Goal: Task Accomplishment & Management: Manage account settings

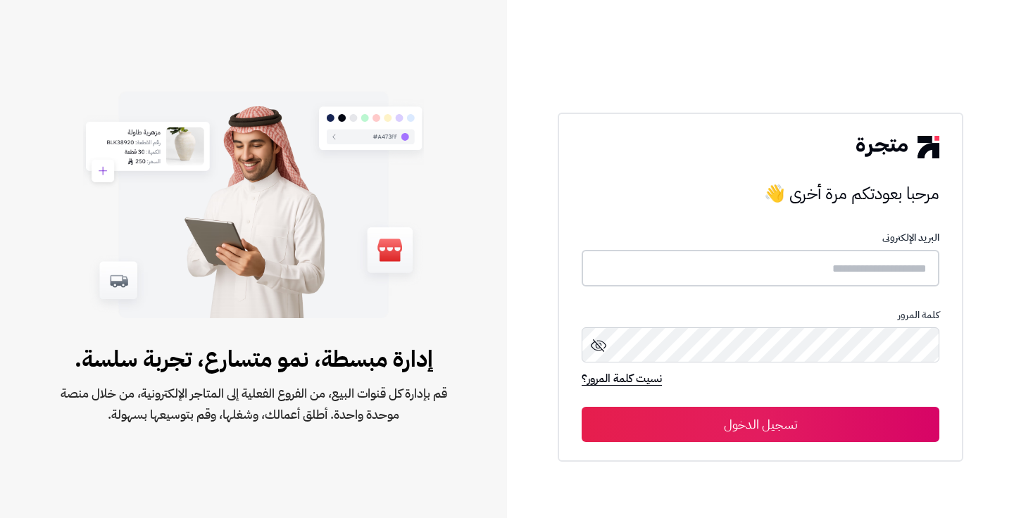
type input "********"
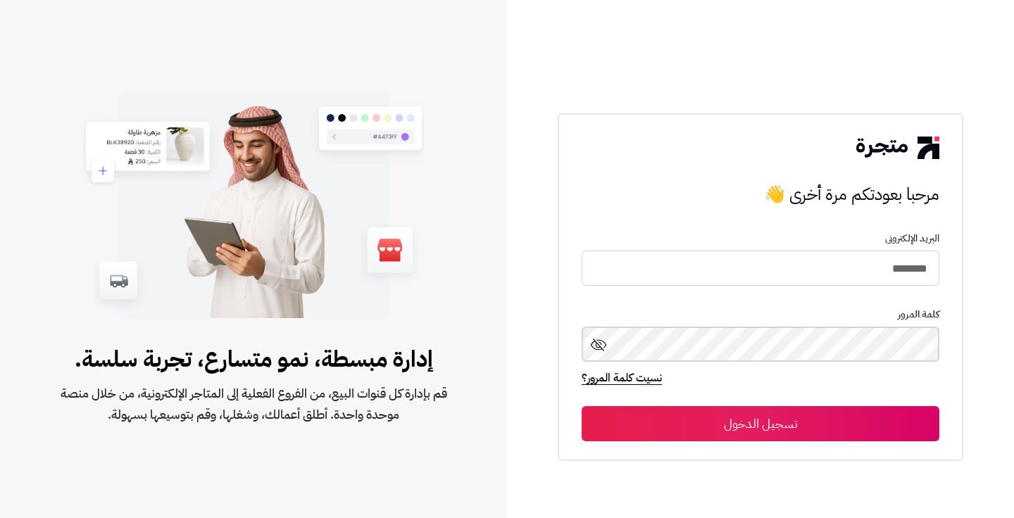
click at [760, 424] on button "تسجيل الدخول" at bounding box center [761, 423] width 358 height 35
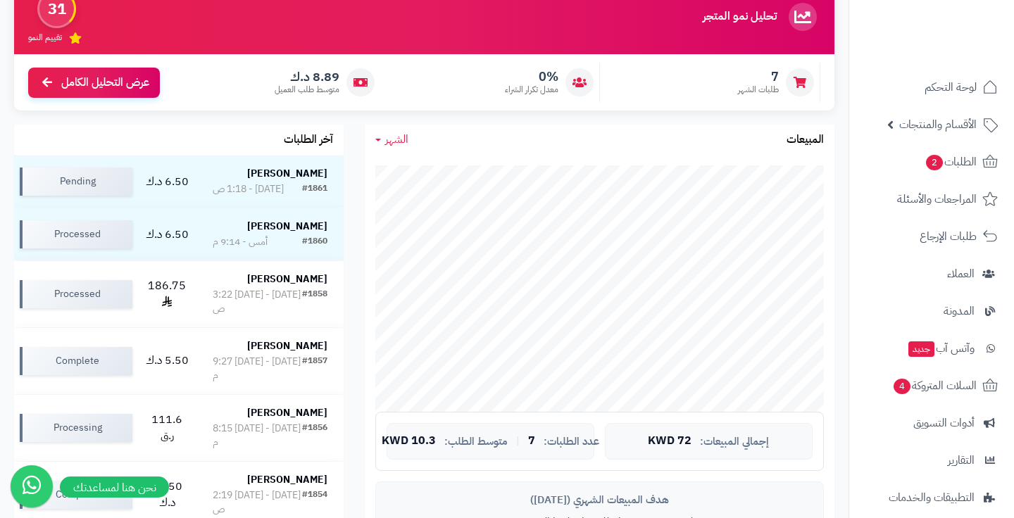
scroll to position [138, 0]
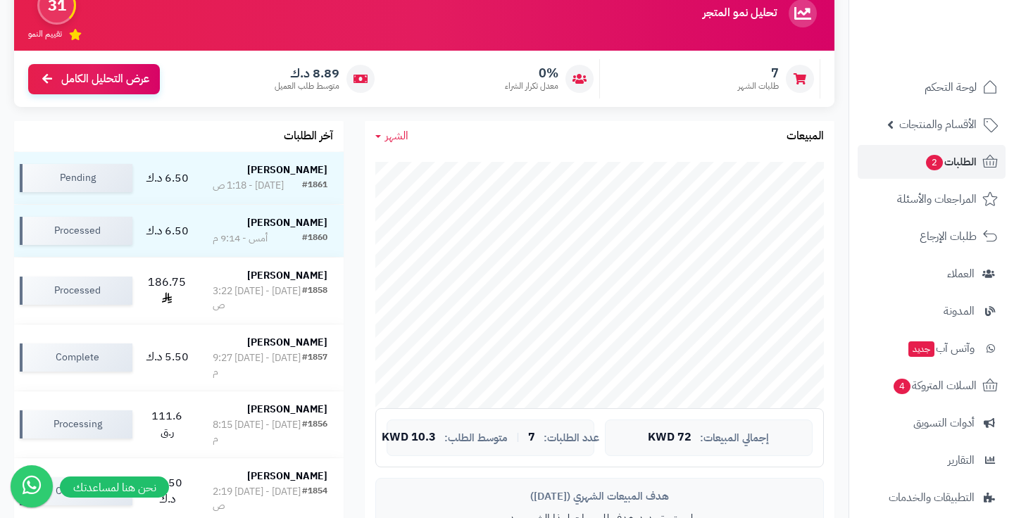
click at [965, 171] on span "الطلبات 2" at bounding box center [951, 162] width 52 height 20
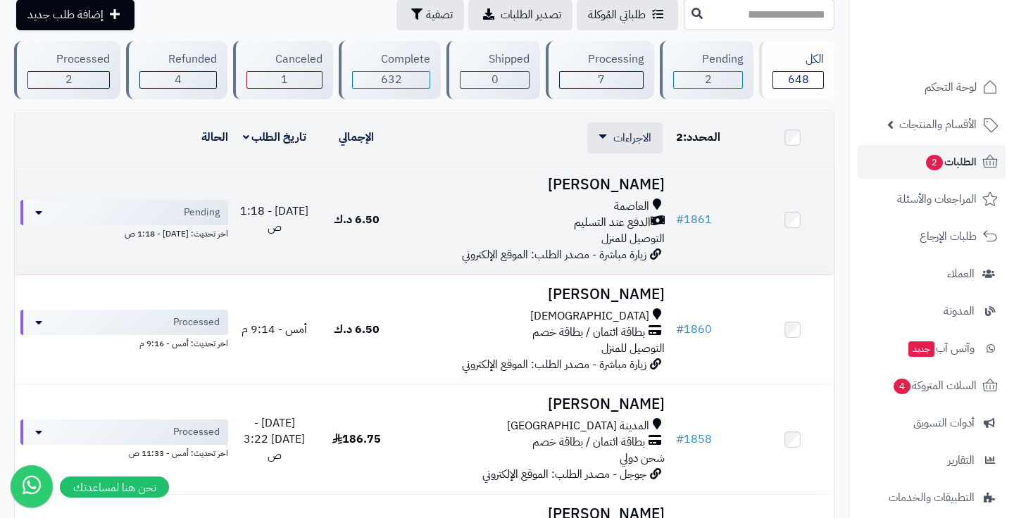
scroll to position [66, 0]
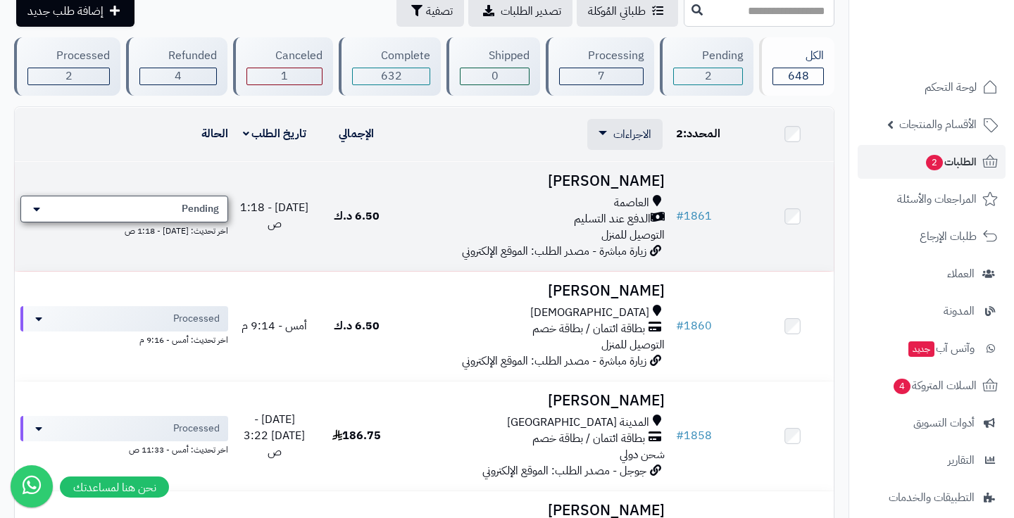
click at [160, 212] on div "Pending" at bounding box center [124, 209] width 208 height 27
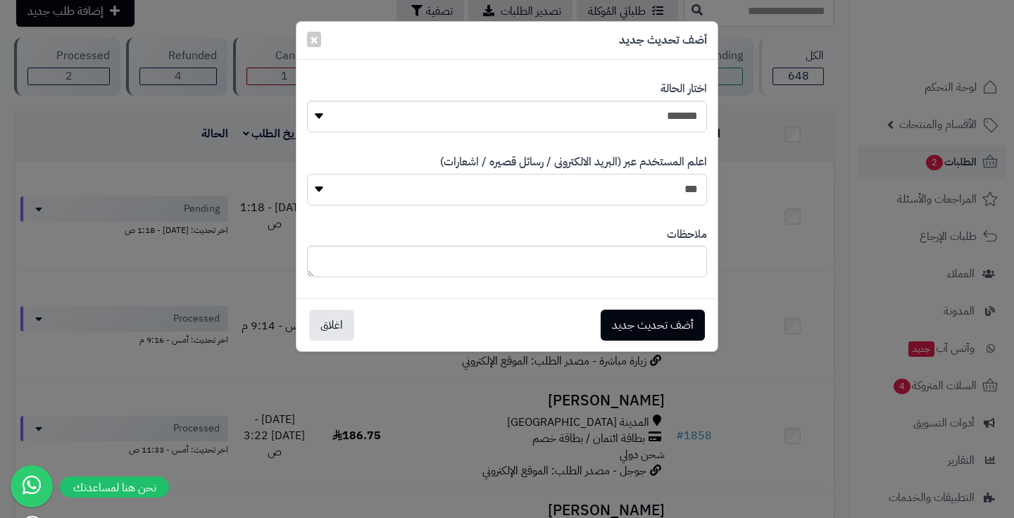
select select "*"
click at [657, 313] on button "أضف تحديث جديد" at bounding box center [653, 324] width 104 height 31
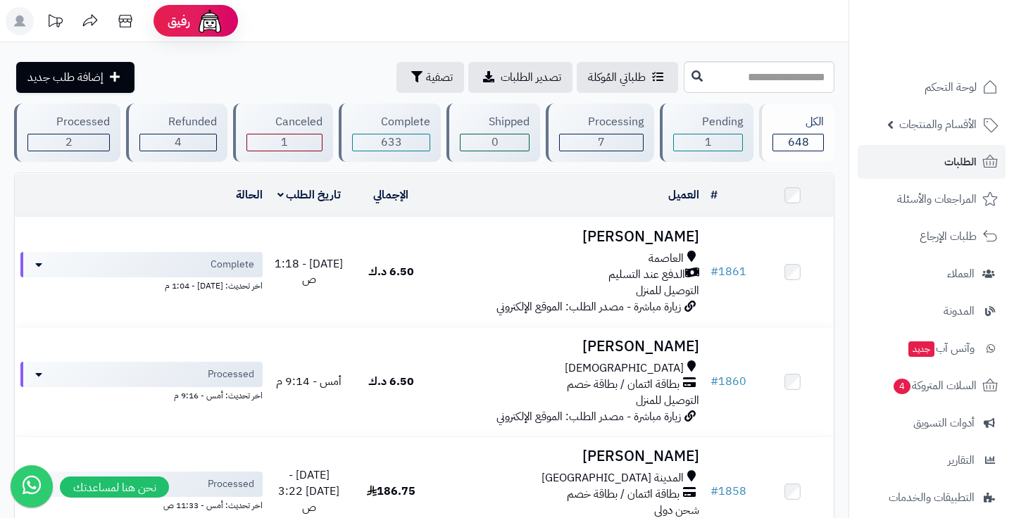
scroll to position [66, 0]
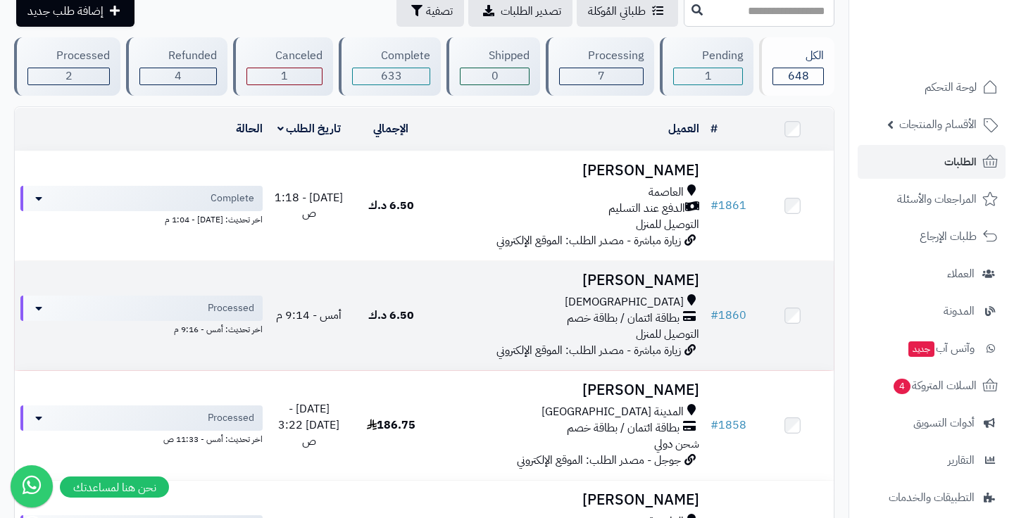
click at [218, 321] on div "اخر تحديث: أمس - 9:16 م" at bounding box center [141, 328] width 242 height 15
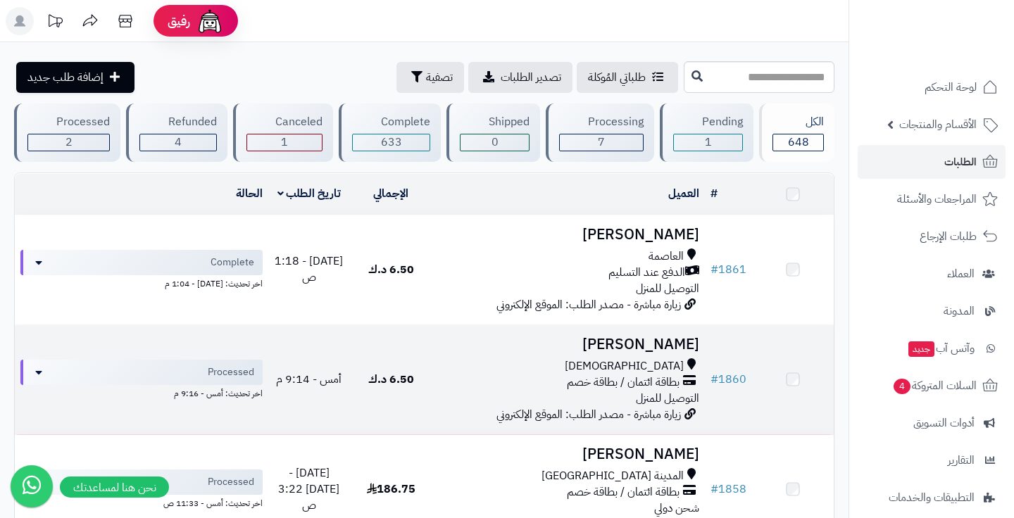
scroll to position [66, 0]
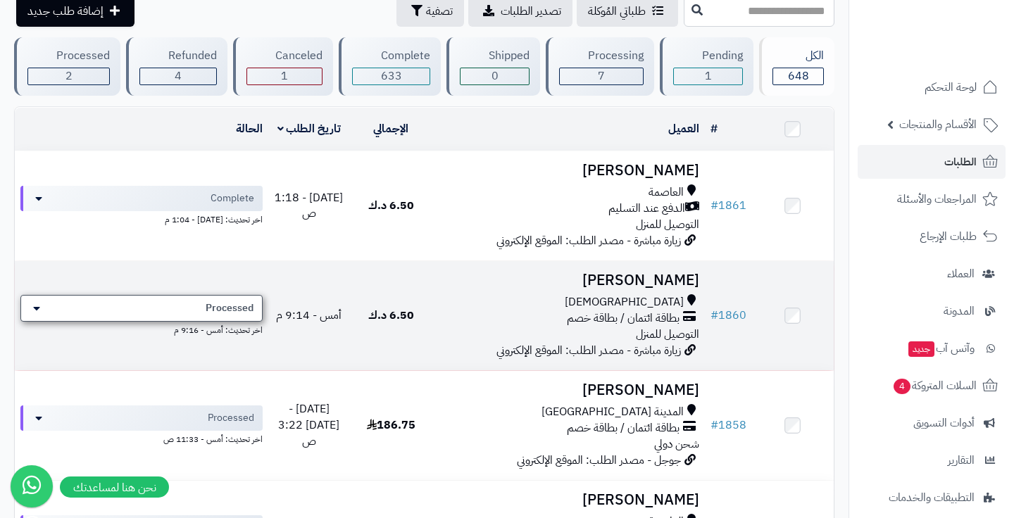
click at [225, 306] on span "Processed" at bounding box center [230, 308] width 48 height 14
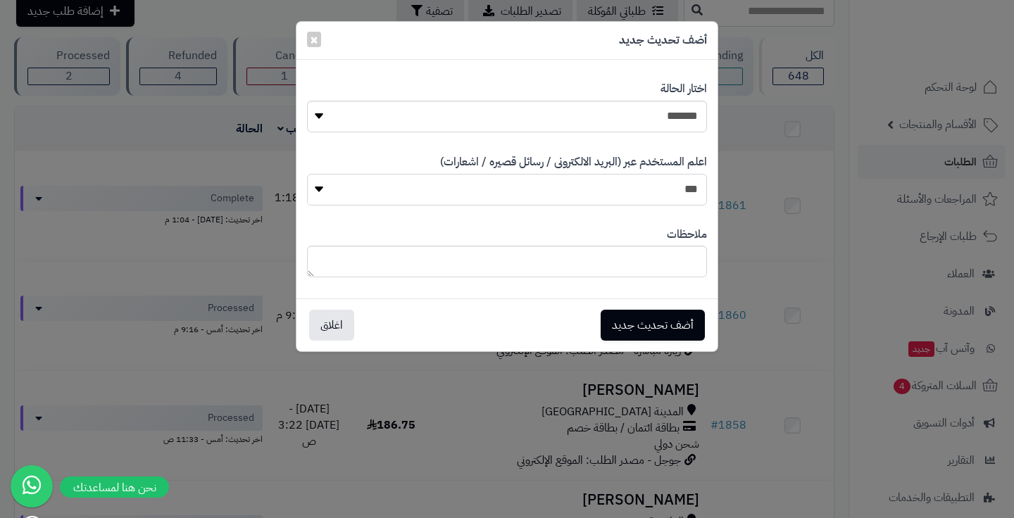
select select "*"
click at [664, 306] on div "أضف تحديث جديد اغلاق" at bounding box center [506, 325] width 421 height 53
click at [663, 325] on button "أضف تحديث جديد" at bounding box center [653, 324] width 104 height 31
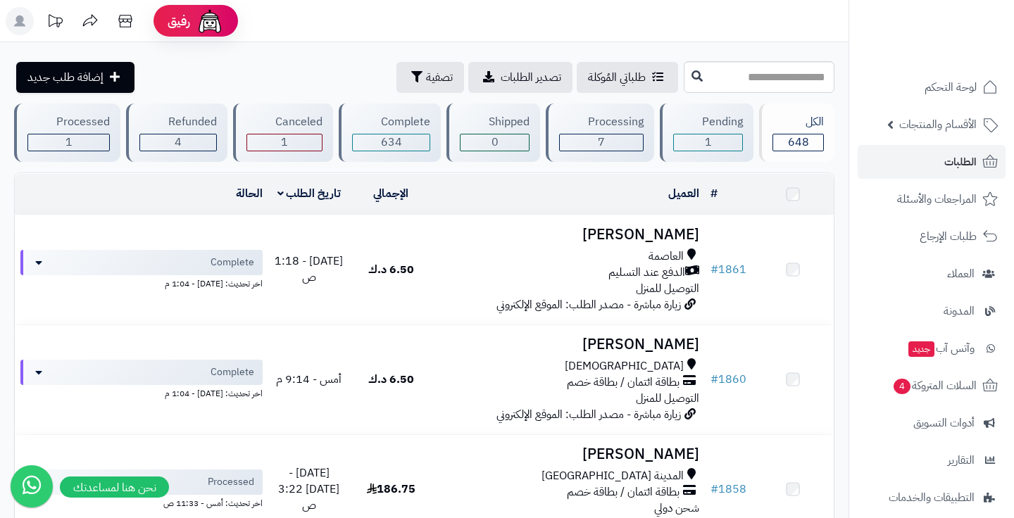
scroll to position [89, 0]
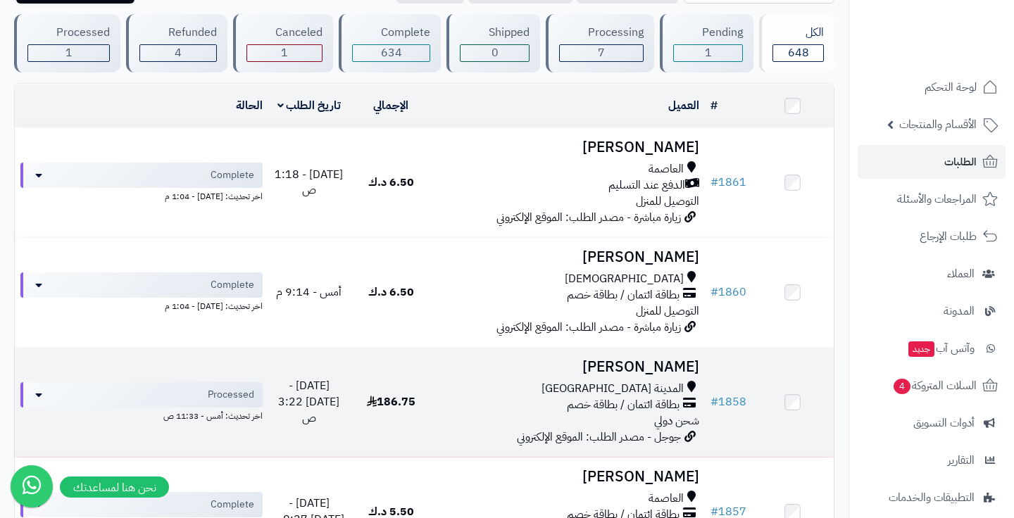
click at [630, 363] on h3 "Albraa Alhosain" at bounding box center [567, 367] width 261 height 16
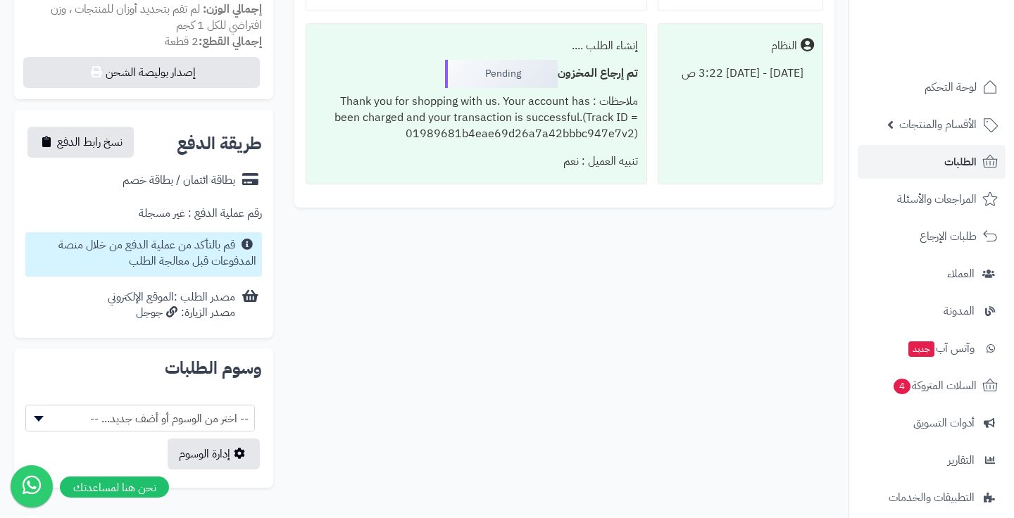
scroll to position [565, 0]
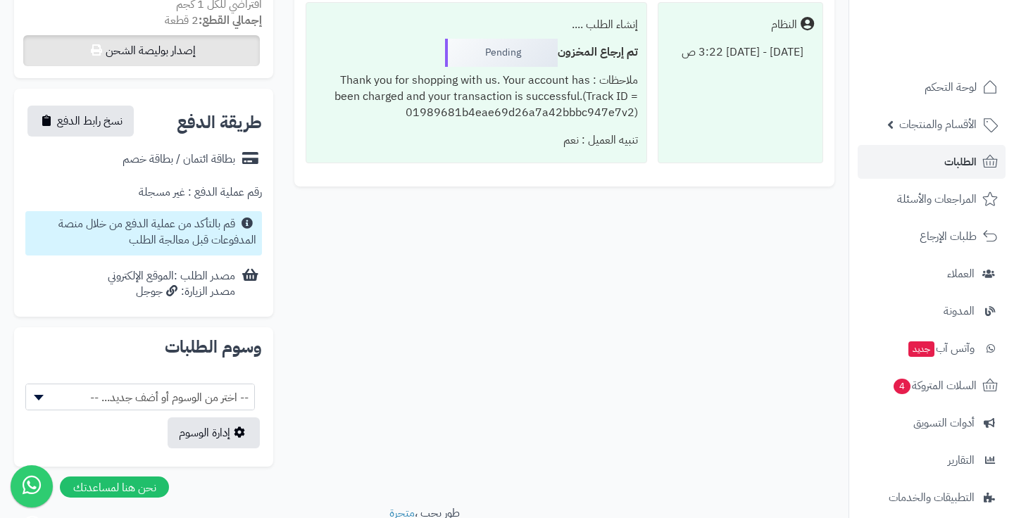
click at [193, 35] on button "إصدار بوليصة الشحن" at bounding box center [141, 50] width 237 height 31
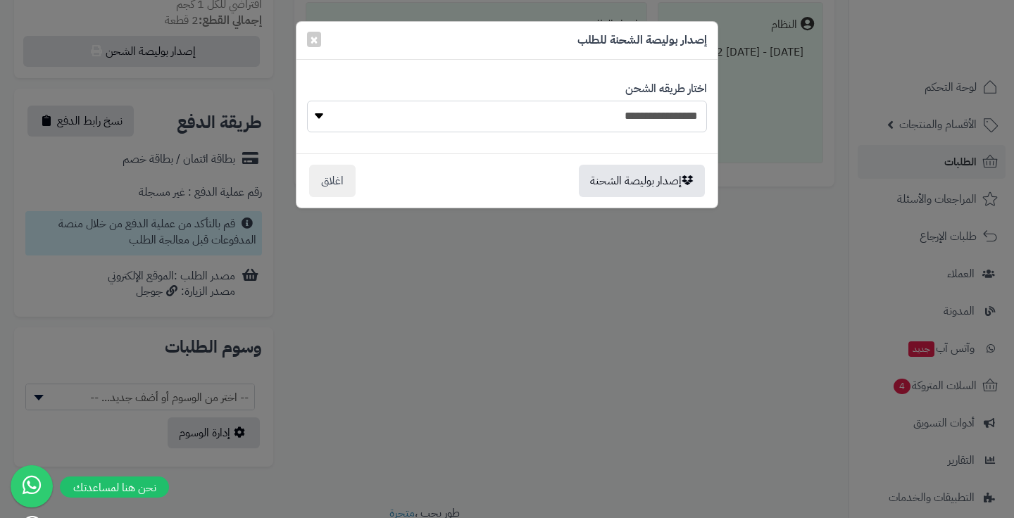
select select
click at [602, 167] on button "إصدار بوليصة الشحنة" at bounding box center [642, 180] width 126 height 32
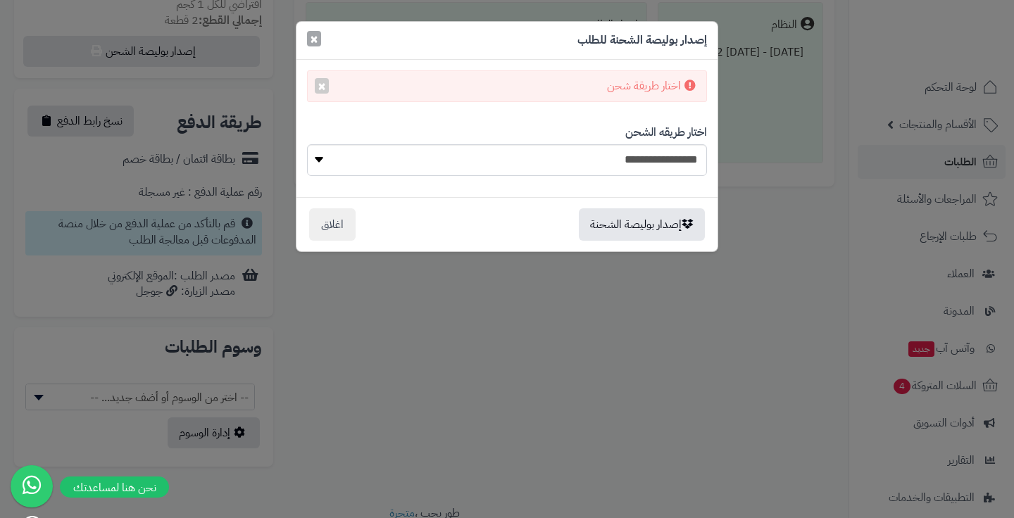
click at [317, 41] on span "×" at bounding box center [314, 38] width 8 height 21
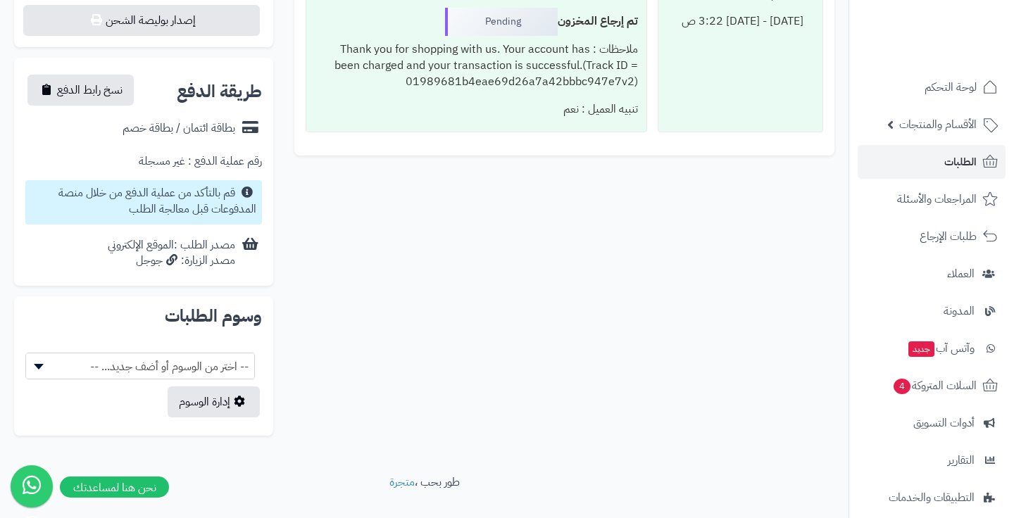
scroll to position [596, 0]
click at [231, 354] on span "-- اختر من الوسوم أو أضف جديد... --" at bounding box center [140, 367] width 228 height 27
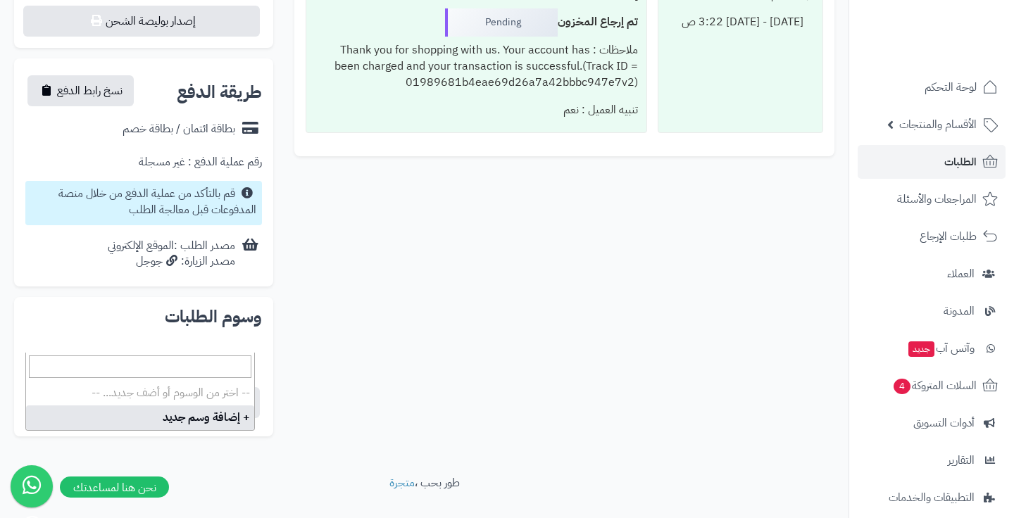
click at [337, 349] on div "**********" at bounding box center [424, 10] width 841 height 875
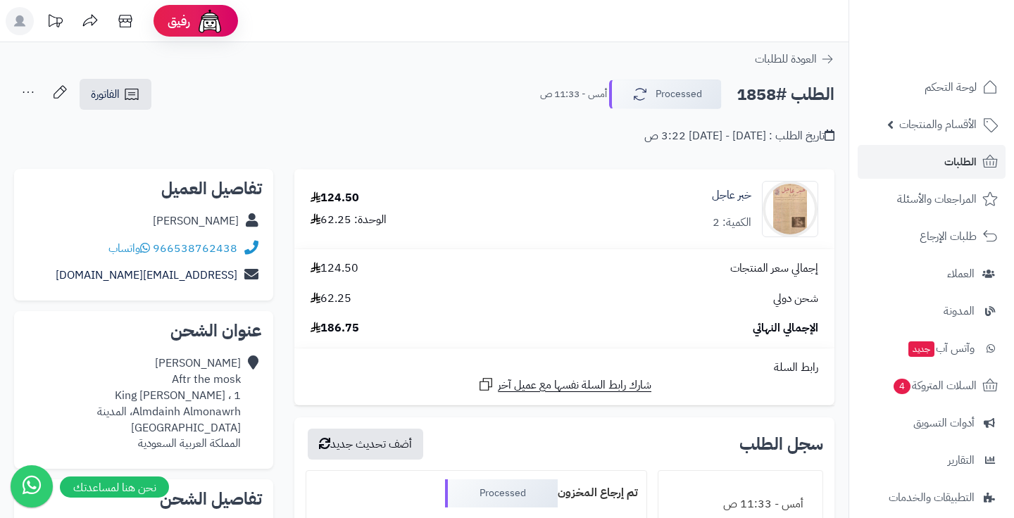
scroll to position [0, 0]
click at [943, 171] on link "الطلبات" at bounding box center [932, 162] width 148 height 34
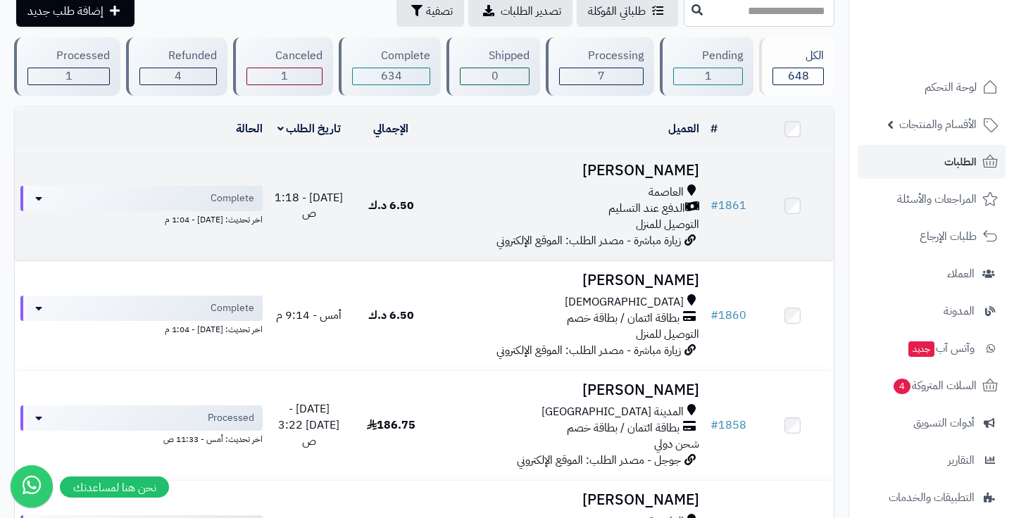
scroll to position [86, 0]
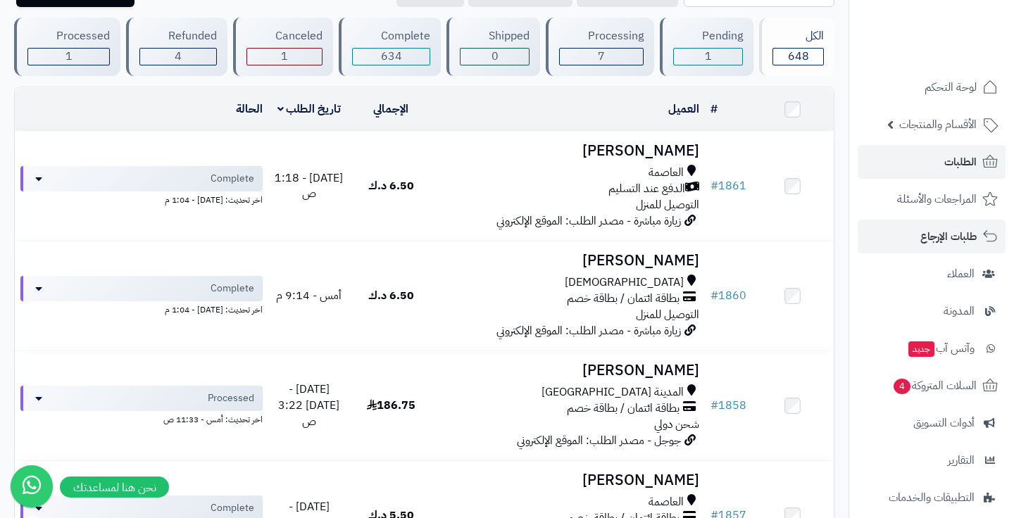
click at [916, 238] on link "طلبات الإرجاع" at bounding box center [932, 237] width 148 height 34
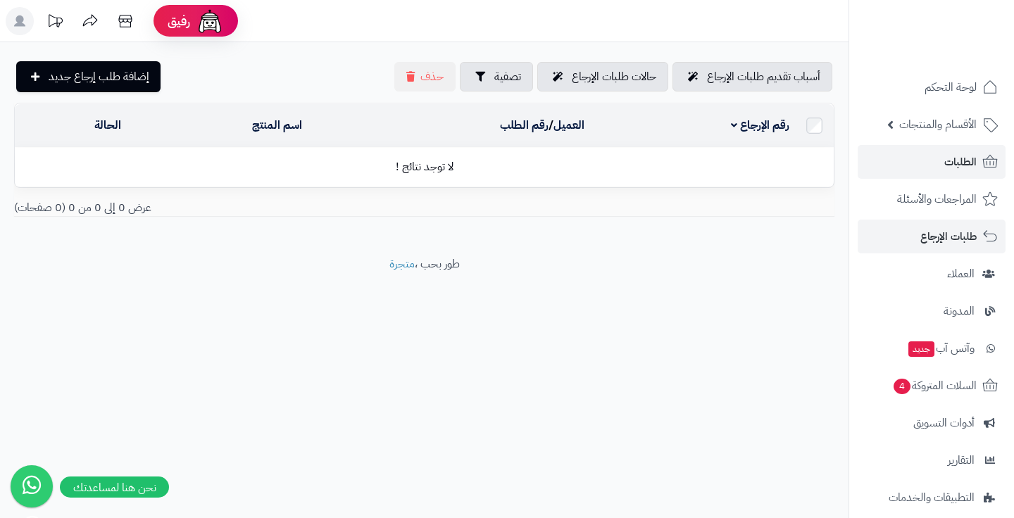
click at [924, 167] on link "الطلبات" at bounding box center [932, 162] width 148 height 34
